Goal: Check status

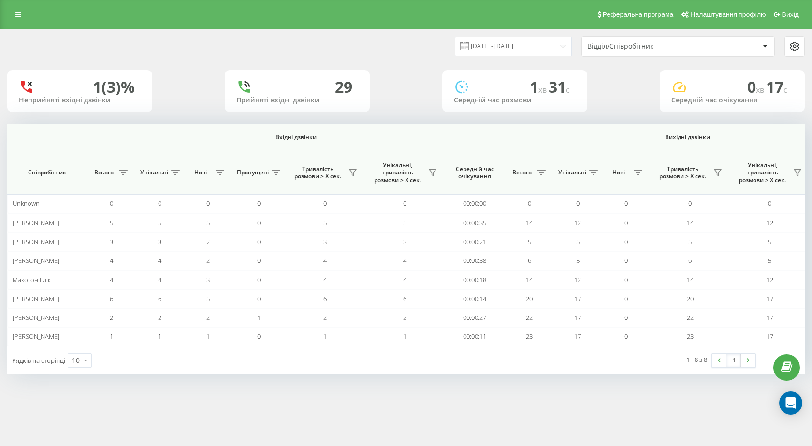
scroll to position [0, 551]
click at [610, 131] on div at bounding box center [406, 127] width 798 height 7
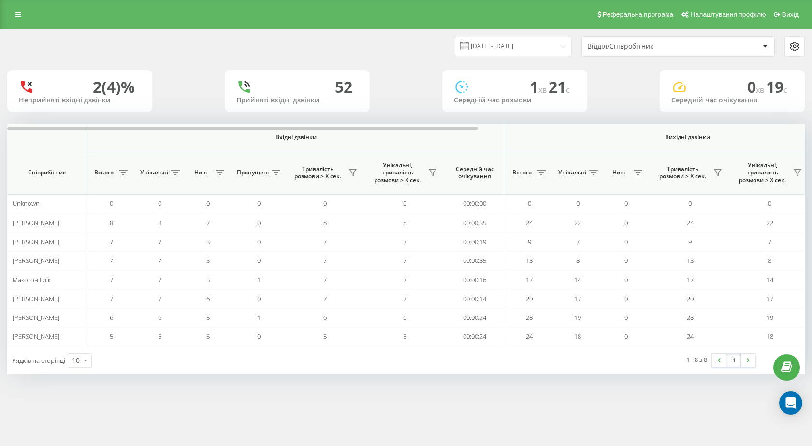
click at [490, 133] on th "Вхідні дзвінки" at bounding box center [296, 138] width 418 height 28
click at [502, 121] on div "[DATE] - [DATE] Відділ/Співробітник 2 (4)% Неприйняті вхідні дзвінки [GEOGRAPHI…" at bounding box center [406, 201] width 798 height 345
click at [505, 126] on div at bounding box center [406, 127] width 798 height 7
